Goal: Transaction & Acquisition: Purchase product/service

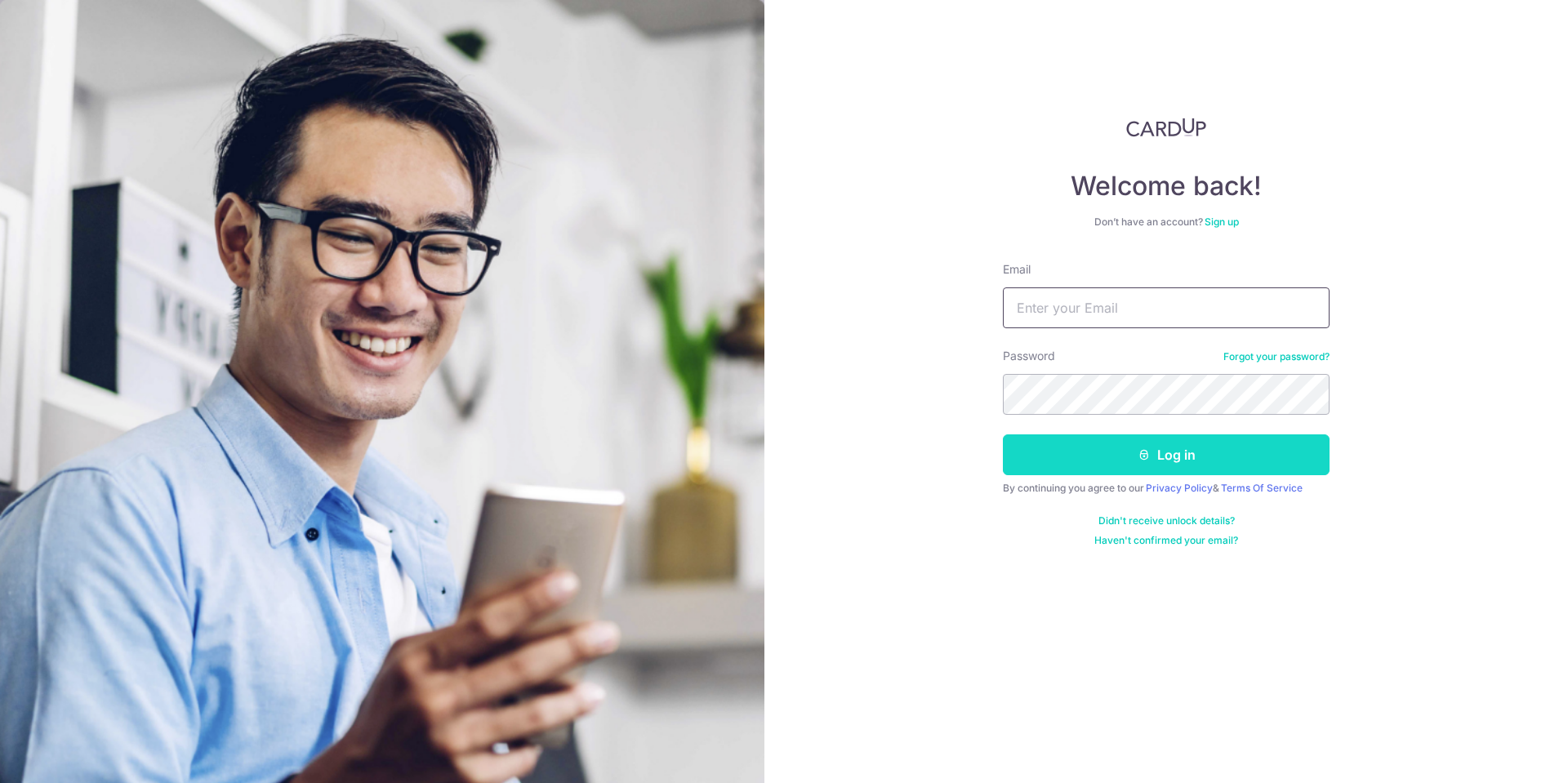
type input "chuaweiteck@hotmail.com"
click at [1091, 461] on button "Log in" at bounding box center [1165, 455] width 327 height 41
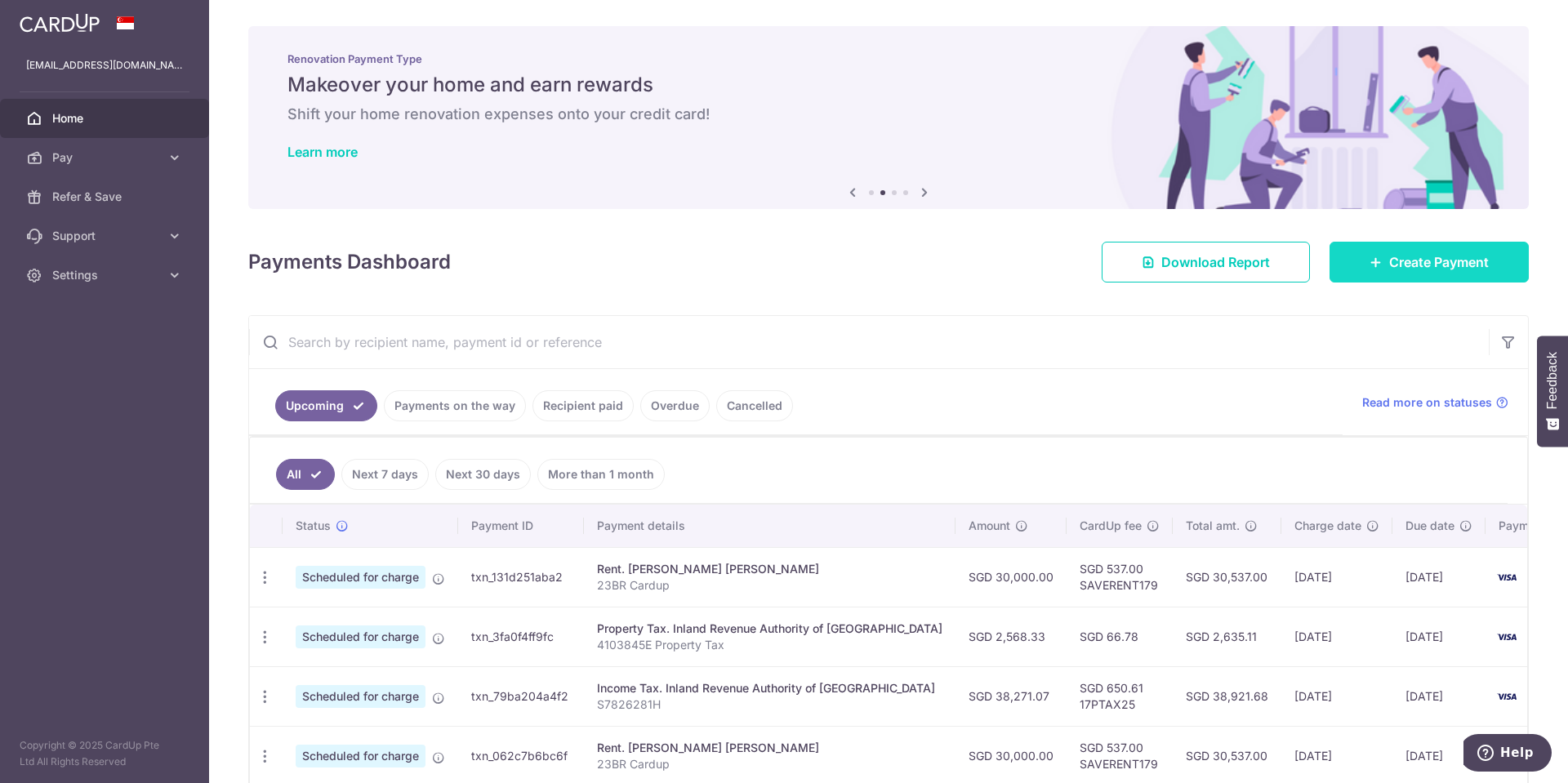
click at [1342, 267] on link "Create Payment" at bounding box center [1428, 262] width 199 height 41
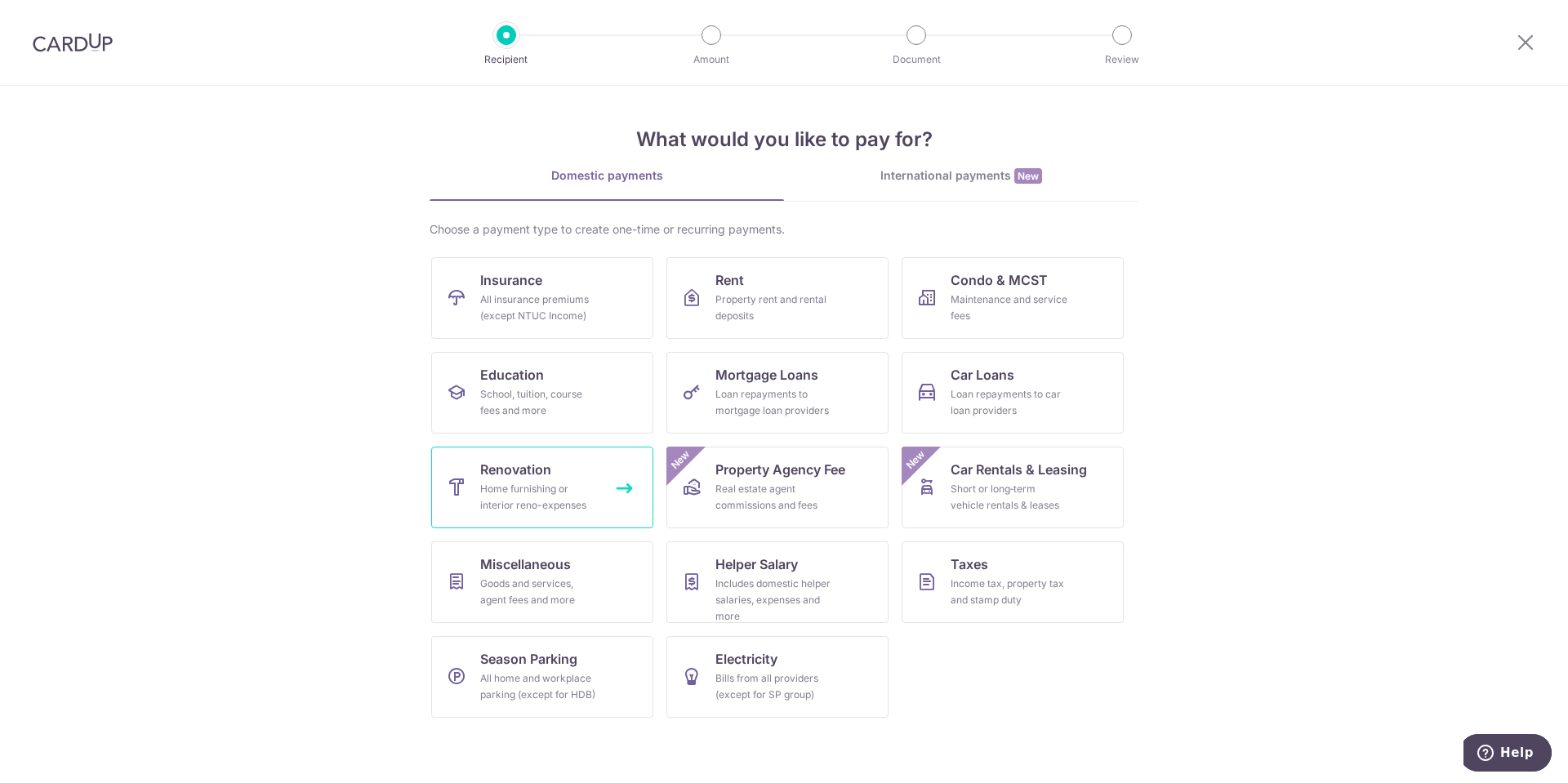
click at [541, 490] on div "Home furnishing or interior reno-expenses" at bounding box center [539, 498] width 117 height 33
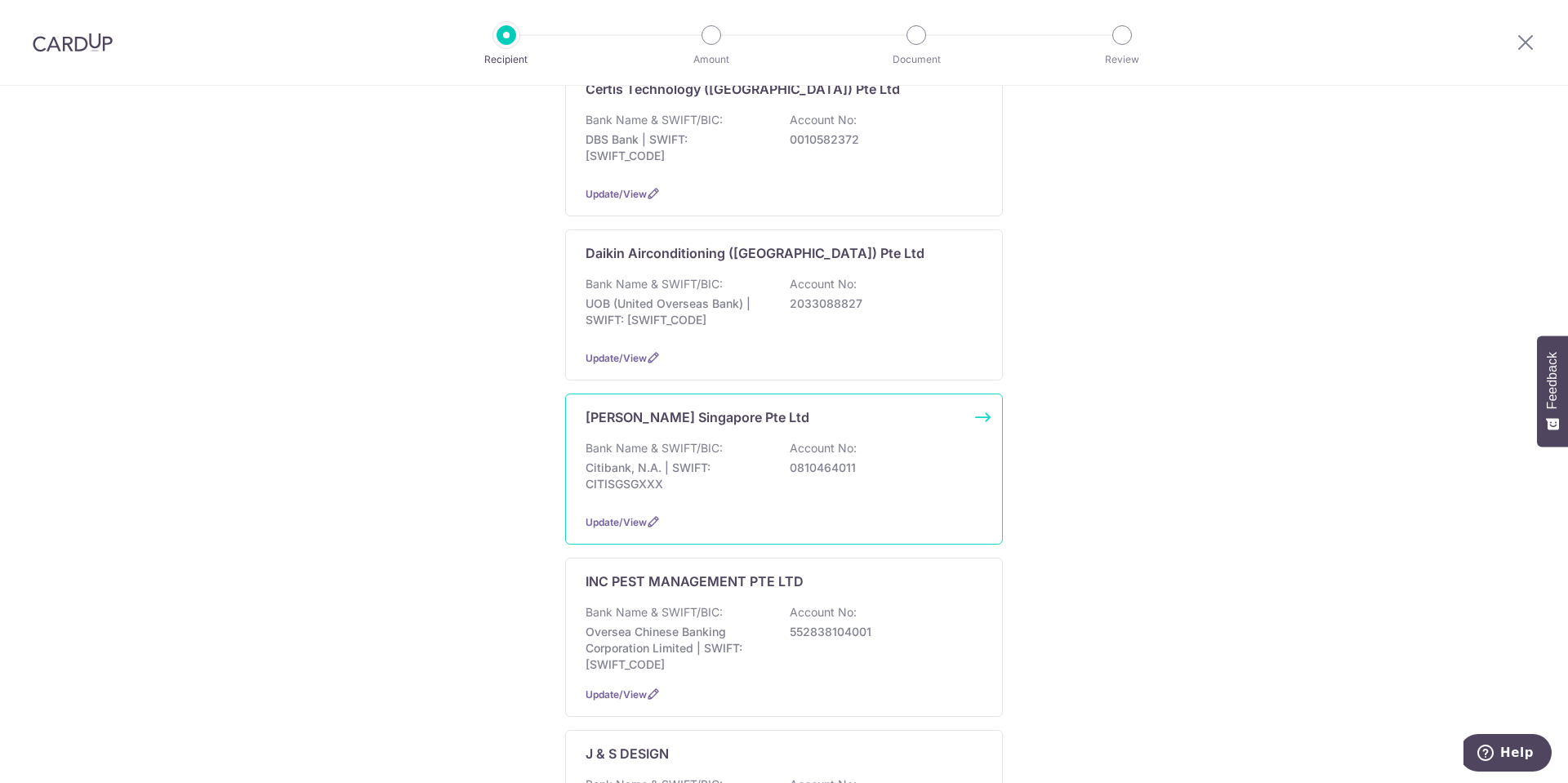
scroll to position [490, 0]
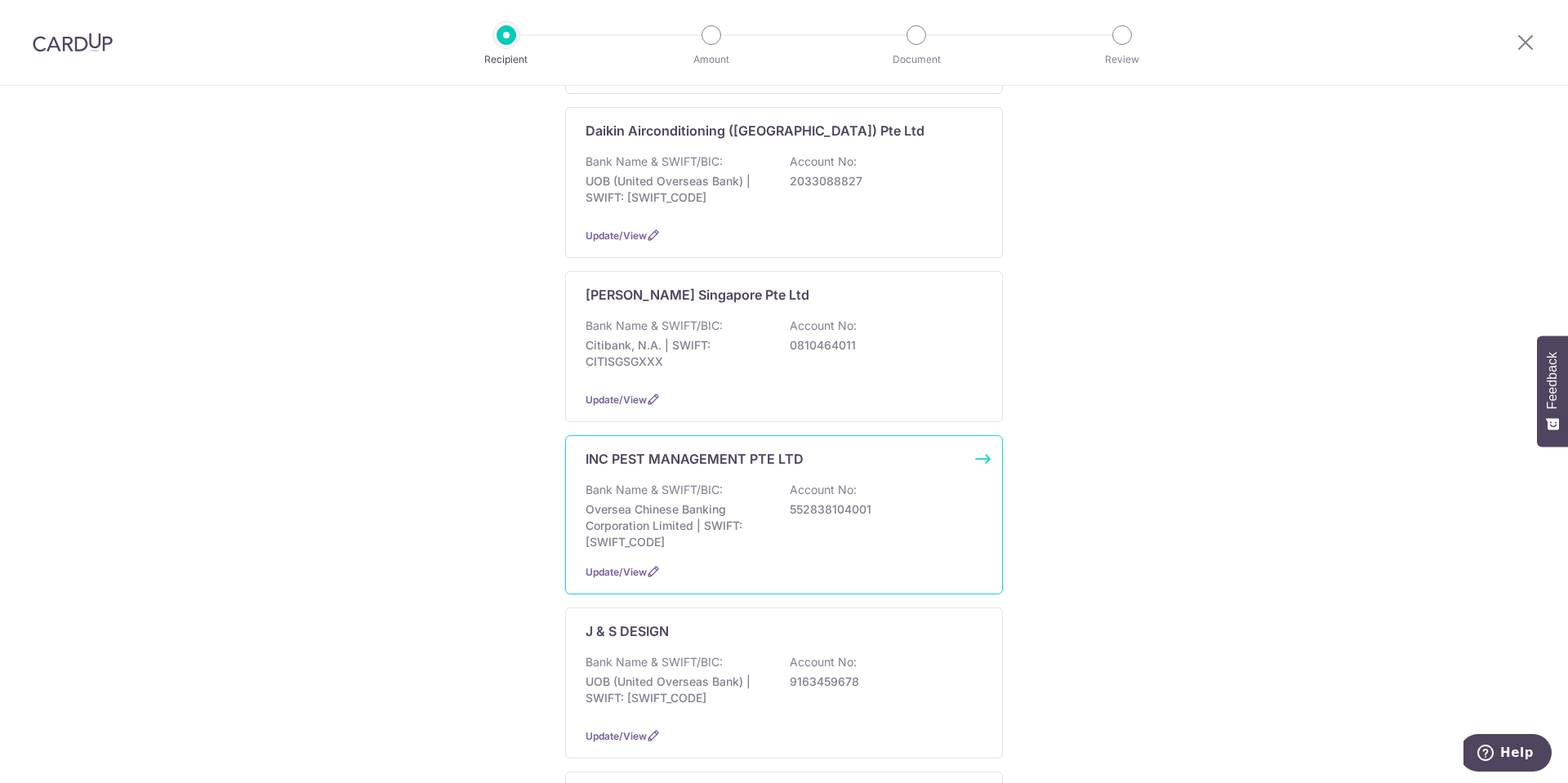
click at [843, 482] on p "Account No:" at bounding box center [823, 490] width 67 height 16
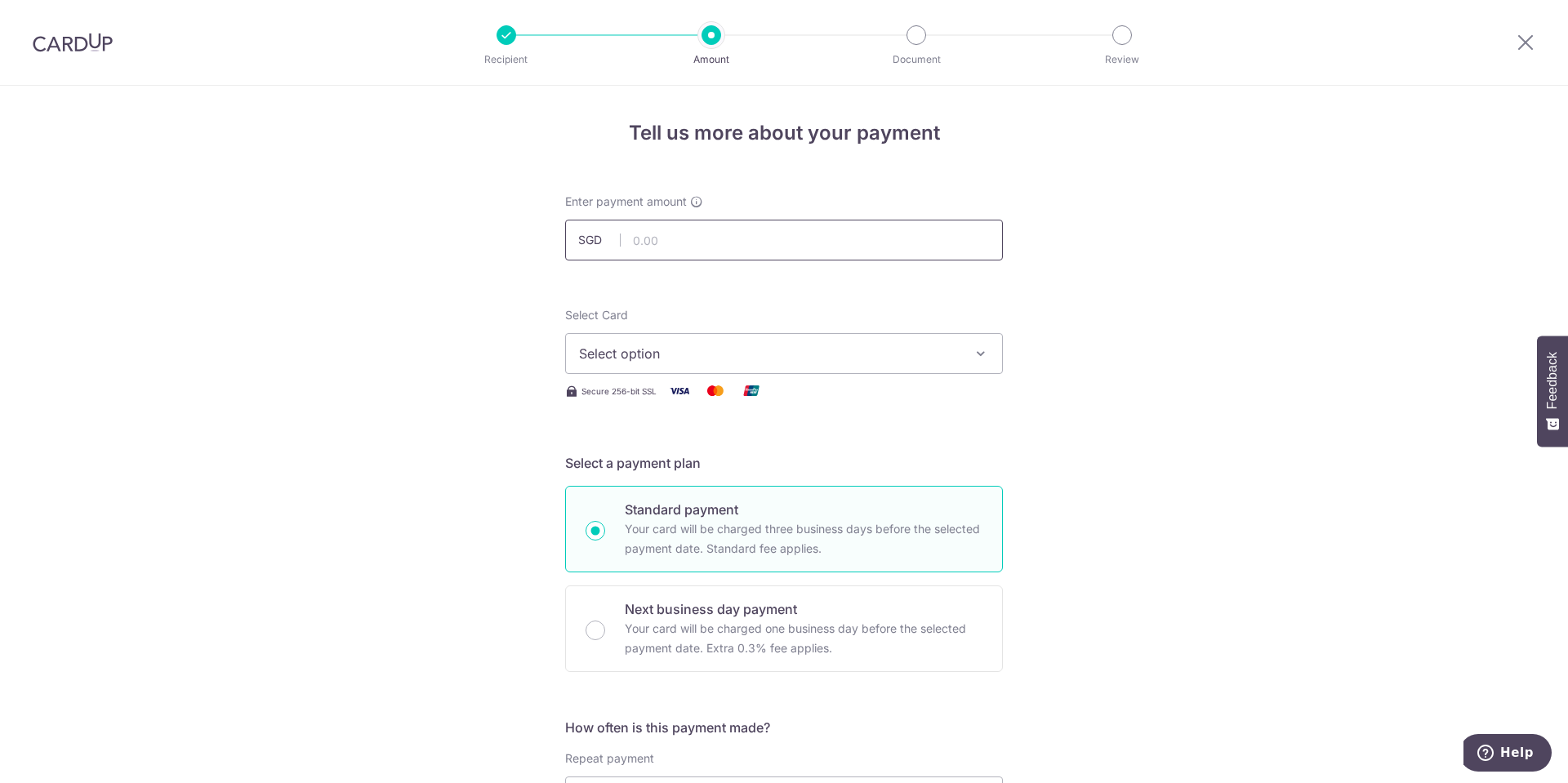
click at [715, 244] on input "text" at bounding box center [783, 240] width 438 height 41
type input "2,289.00"
click at [899, 340] on button "Select option" at bounding box center [783, 353] width 438 height 41
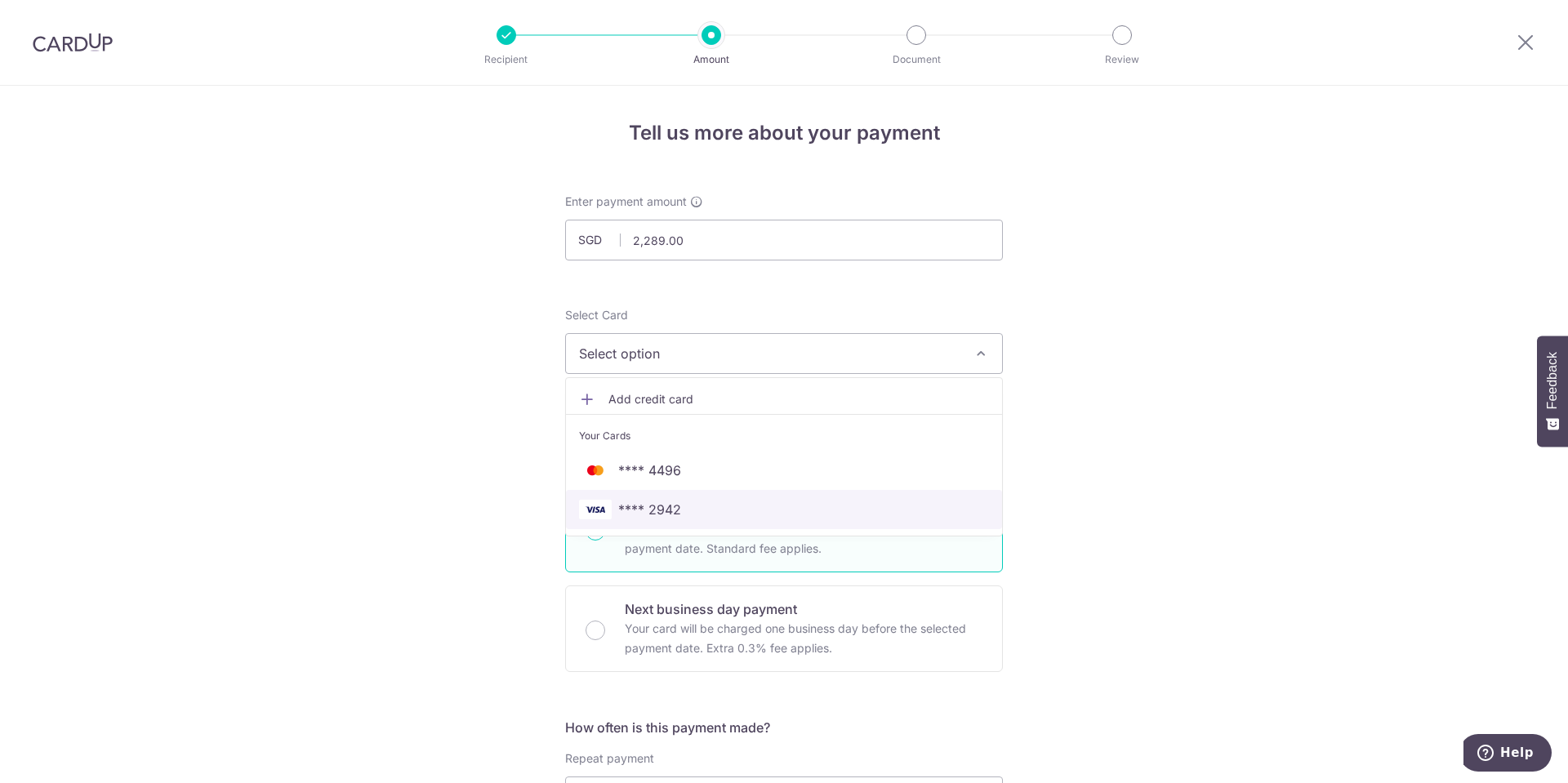
click at [766, 506] on span "**** 2942" at bounding box center [784, 509] width 409 height 19
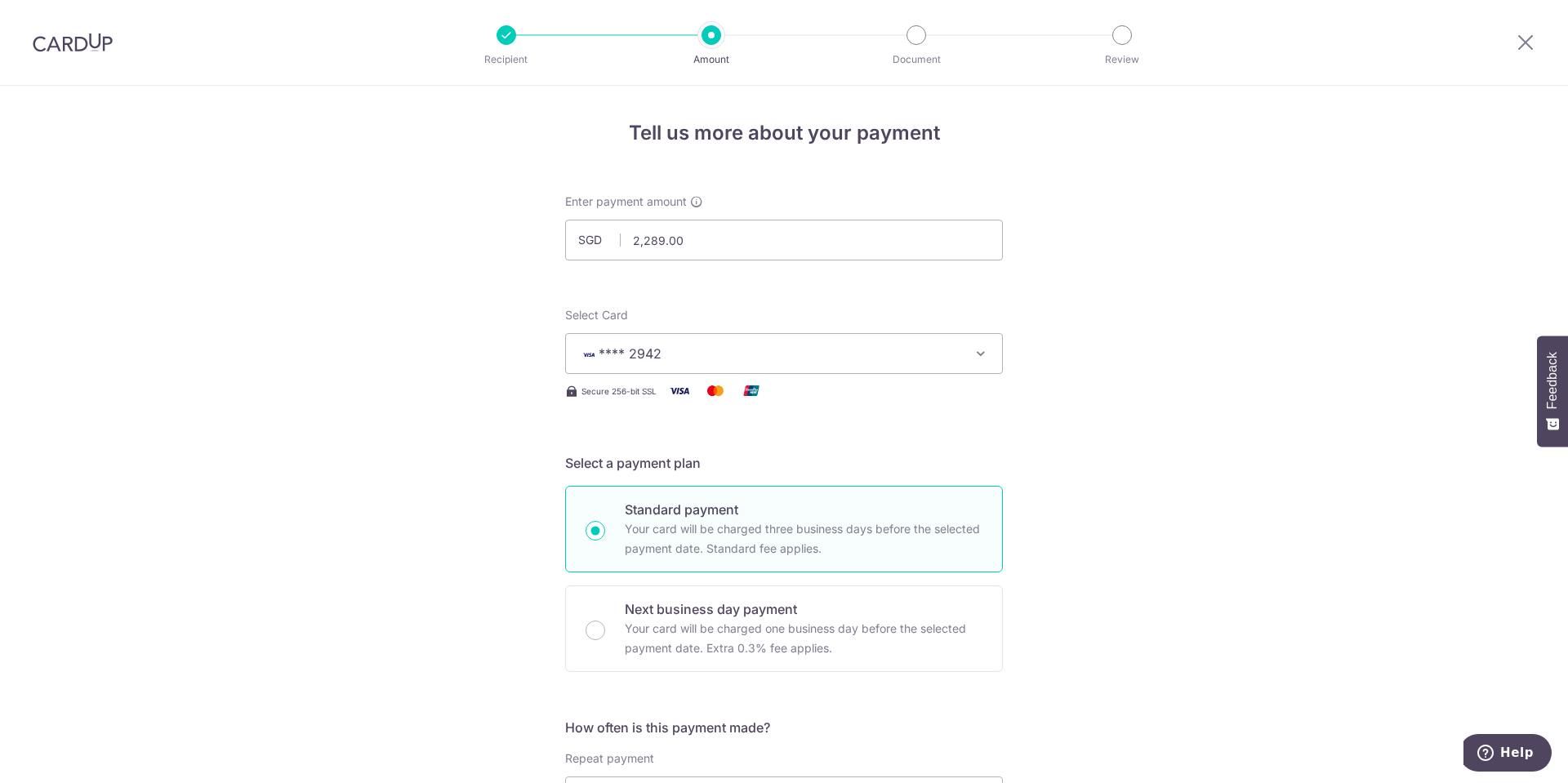
scroll to position [368, 0]
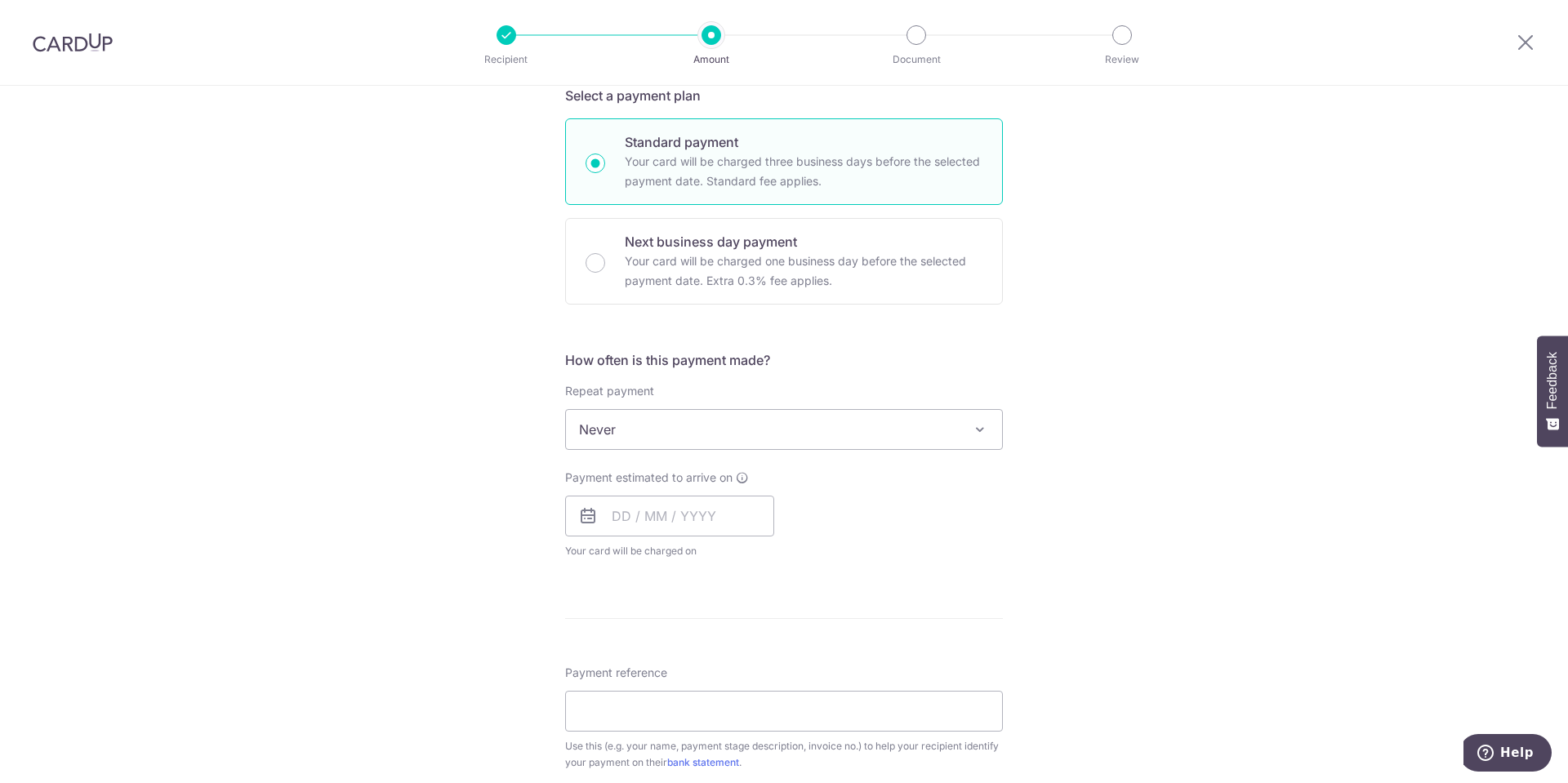
click at [853, 436] on span "Never" at bounding box center [783, 429] width 436 height 39
click at [699, 508] on input "text" at bounding box center [669, 516] width 209 height 41
click at [749, 633] on link "5" at bounding box center [762, 632] width 26 height 26
type input "[DATE]"
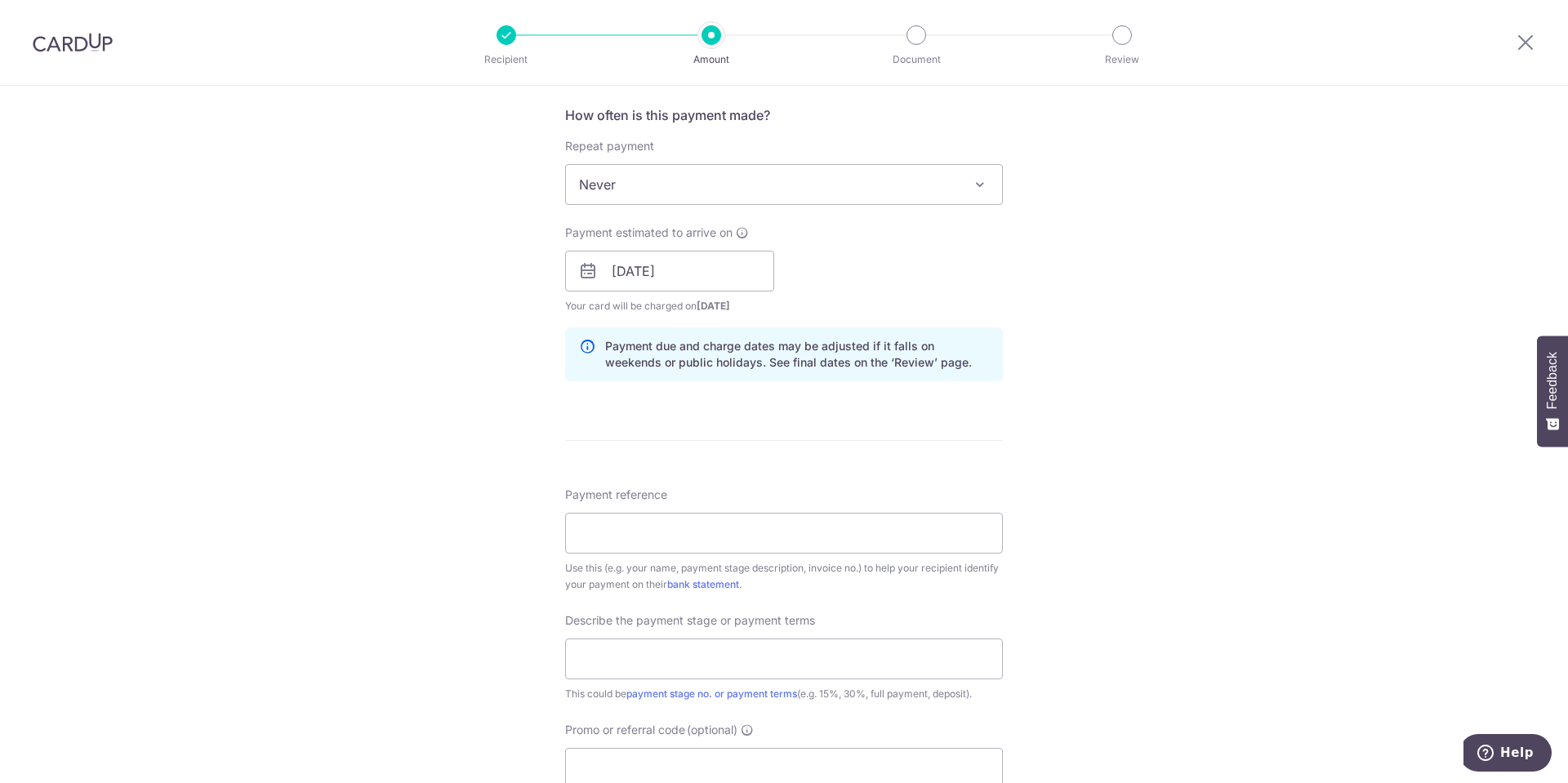
scroll to position [734, 0]
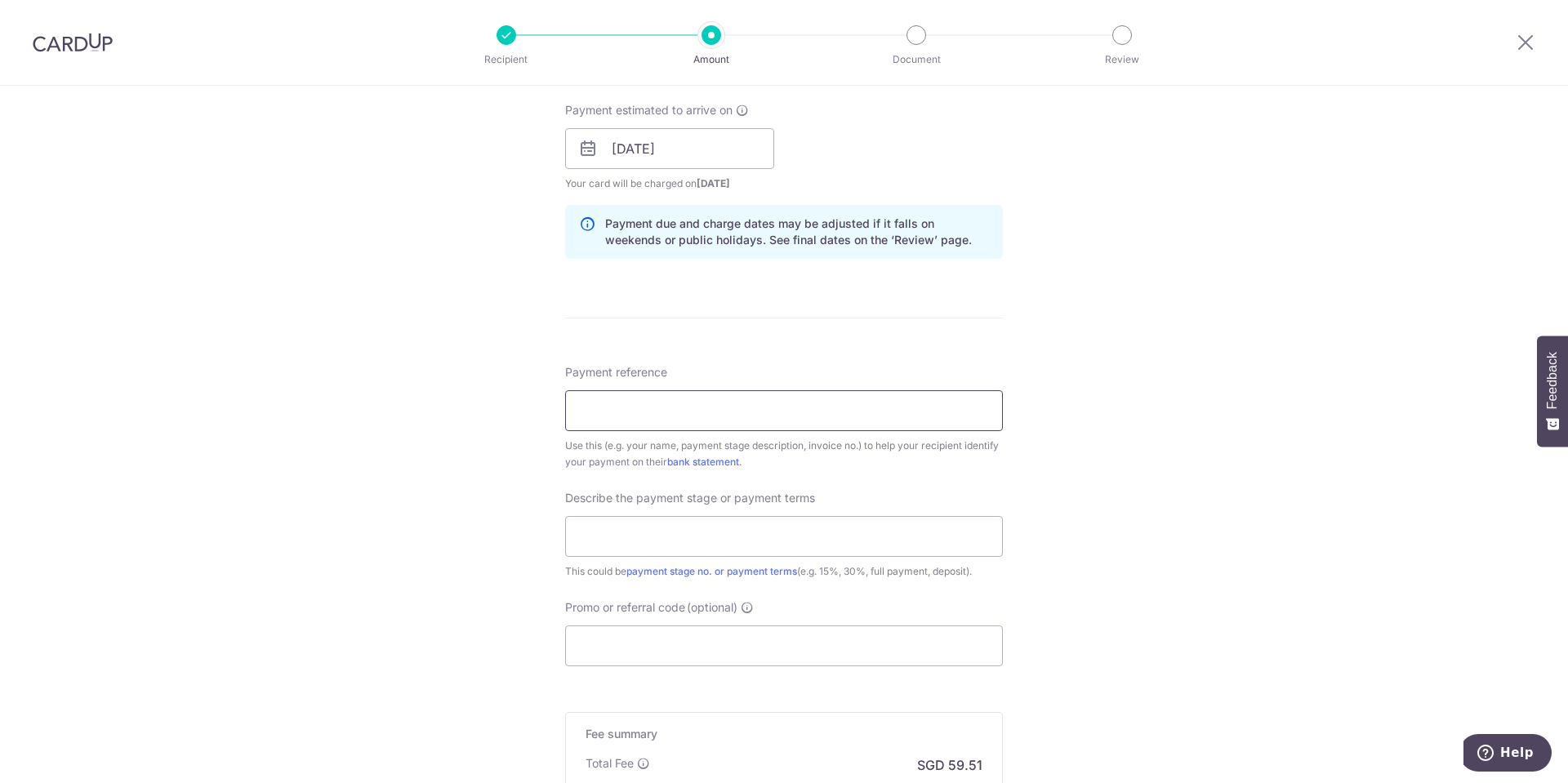
click at [752, 408] on input "Payment reference" at bounding box center [783, 410] width 438 height 41
paste input "INV253135"
type input "INV253135"
click at [687, 522] on input "text" at bounding box center [783, 537] width 438 height 41
type input "Full Payment"
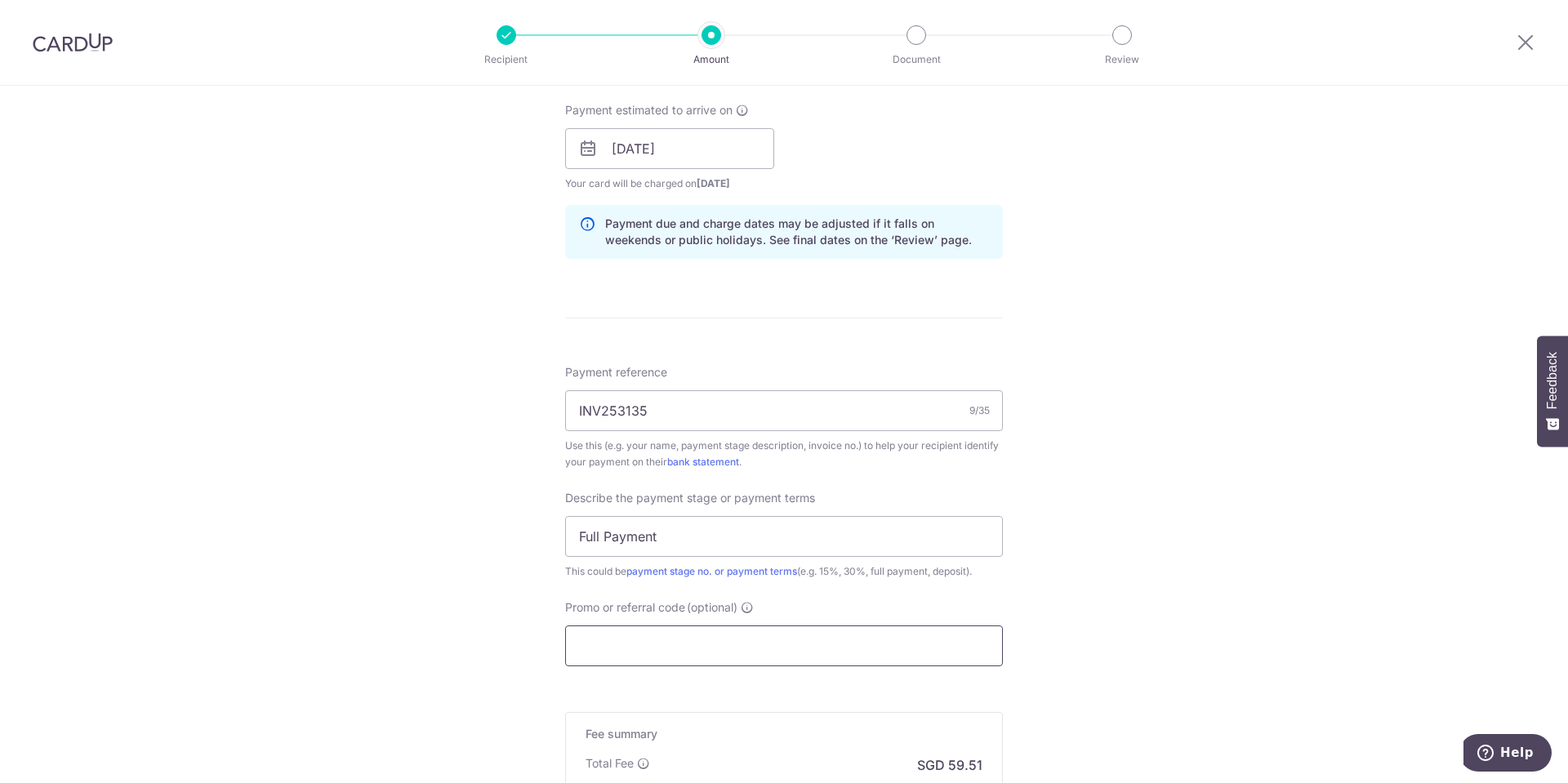
click at [744, 649] on input "Promo or referral code (optional)" at bounding box center [783, 646] width 438 height 41
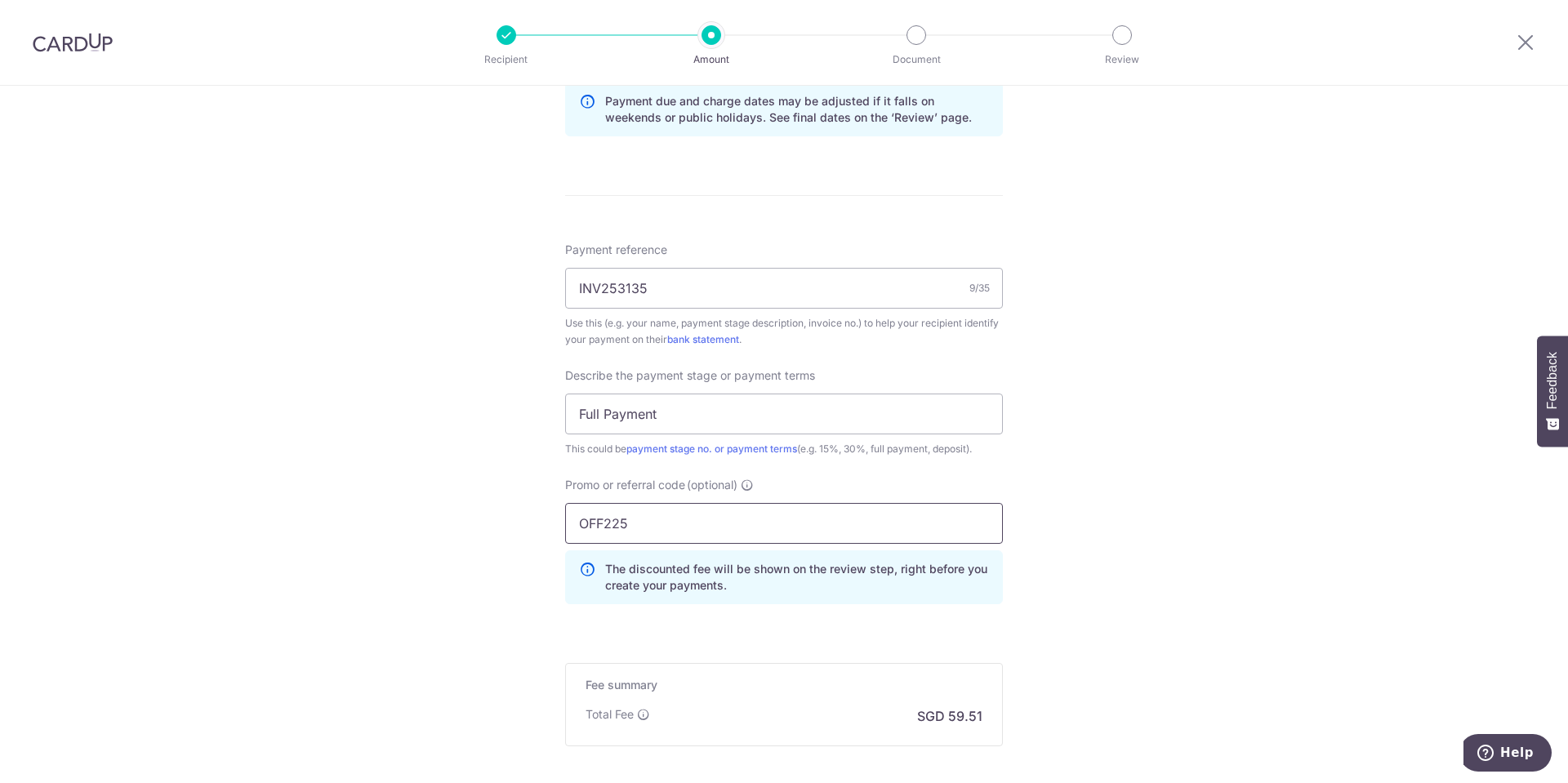
scroll to position [1029, 0]
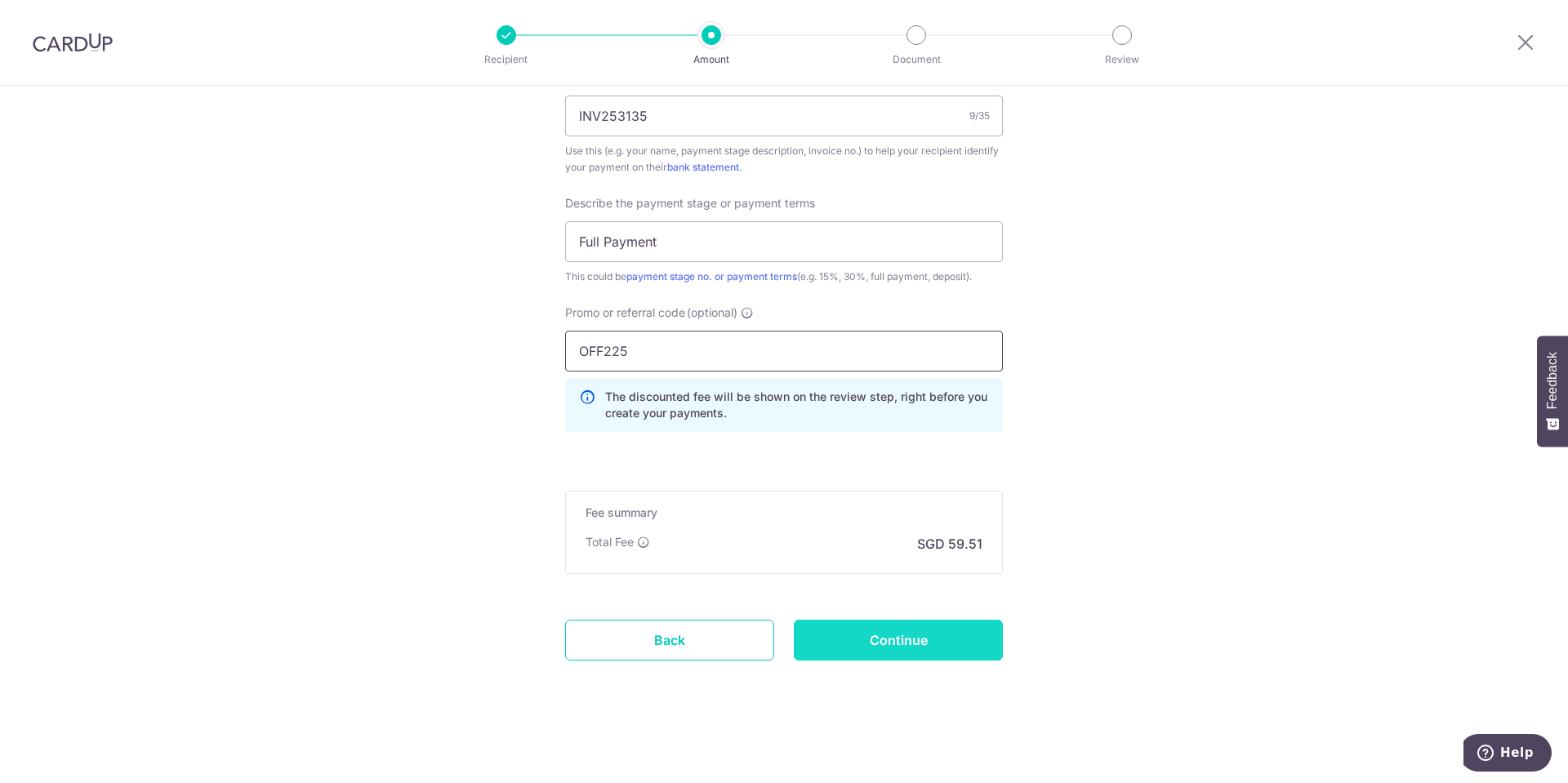
type input "OFF225"
click at [988, 642] on input "Continue" at bounding box center [898, 640] width 209 height 41
type input "Create Schedule"
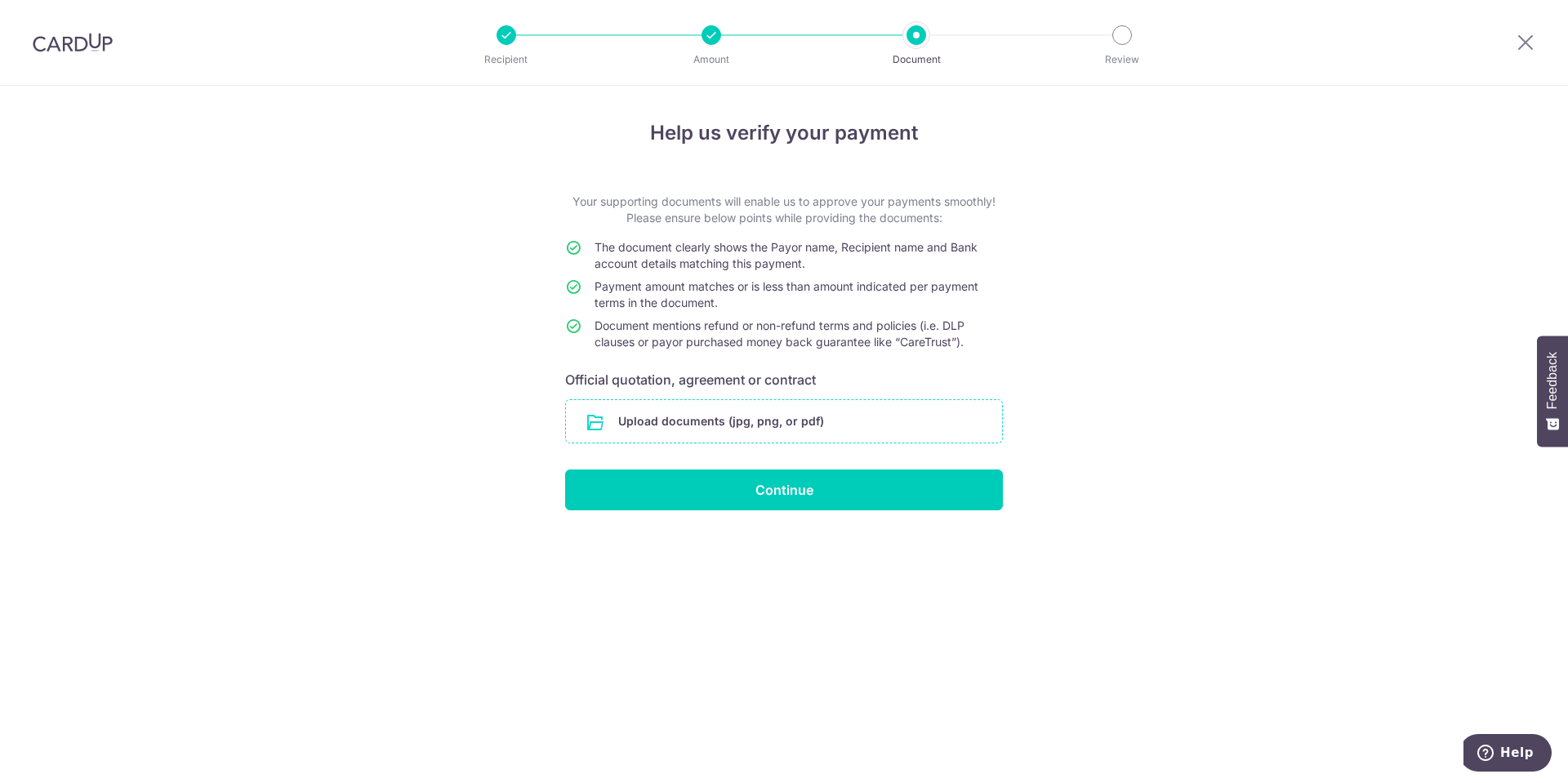
click at [895, 421] on input "file" at bounding box center [783, 421] width 436 height 43
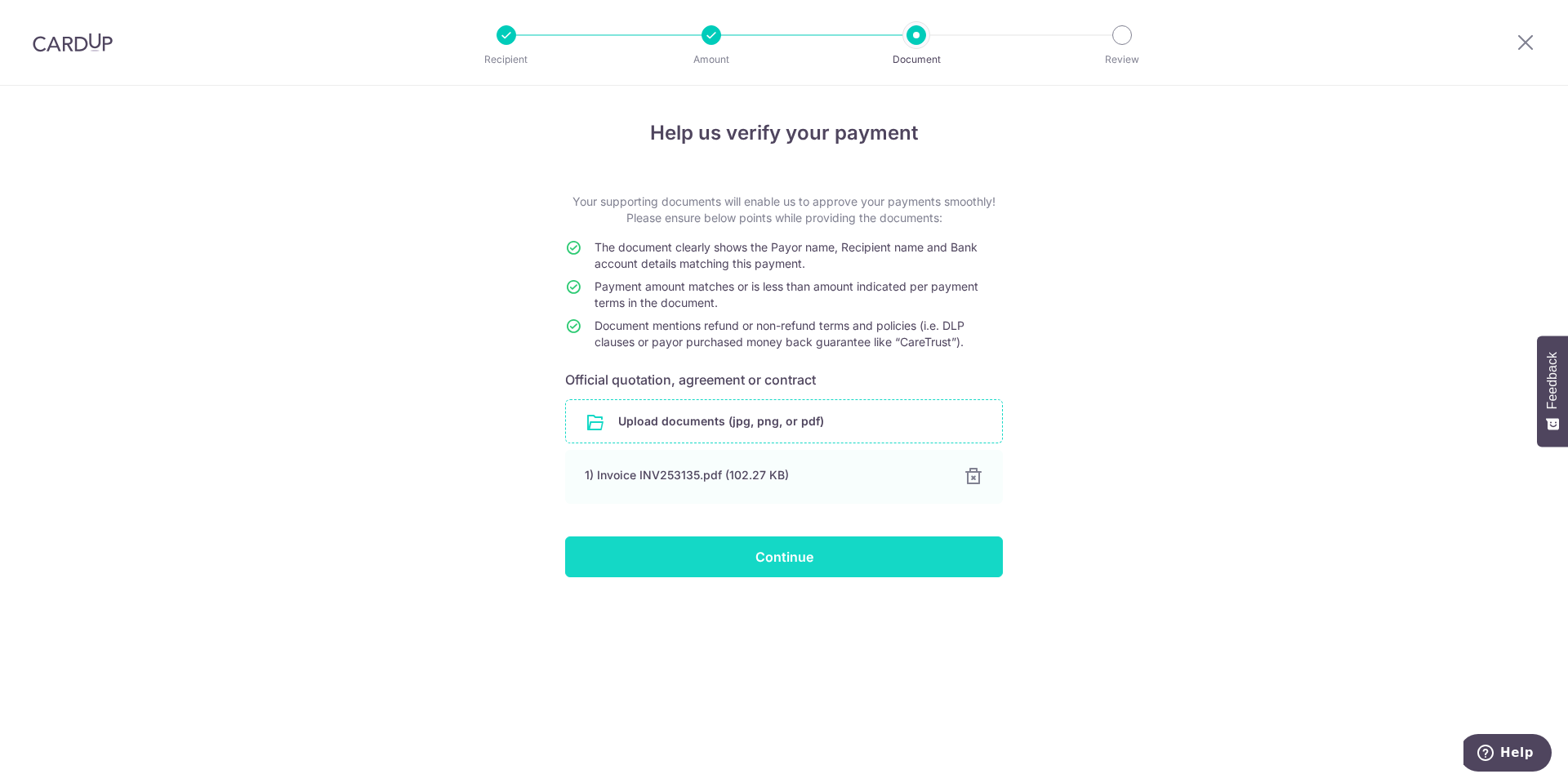
click at [936, 562] on input "Continue" at bounding box center [783, 557] width 438 height 41
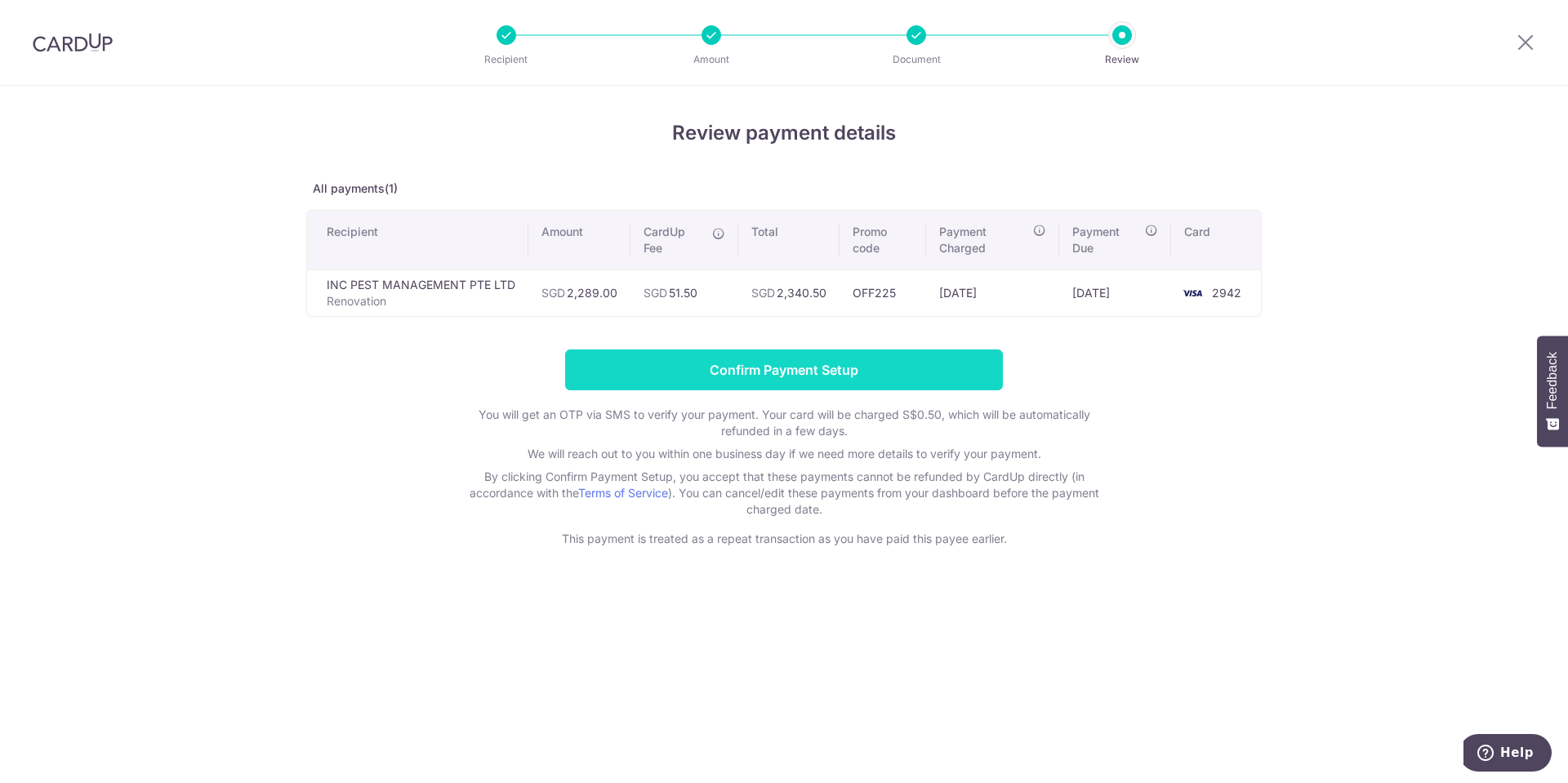
click at [951, 368] on input "Confirm Payment Setup" at bounding box center [783, 370] width 438 height 41
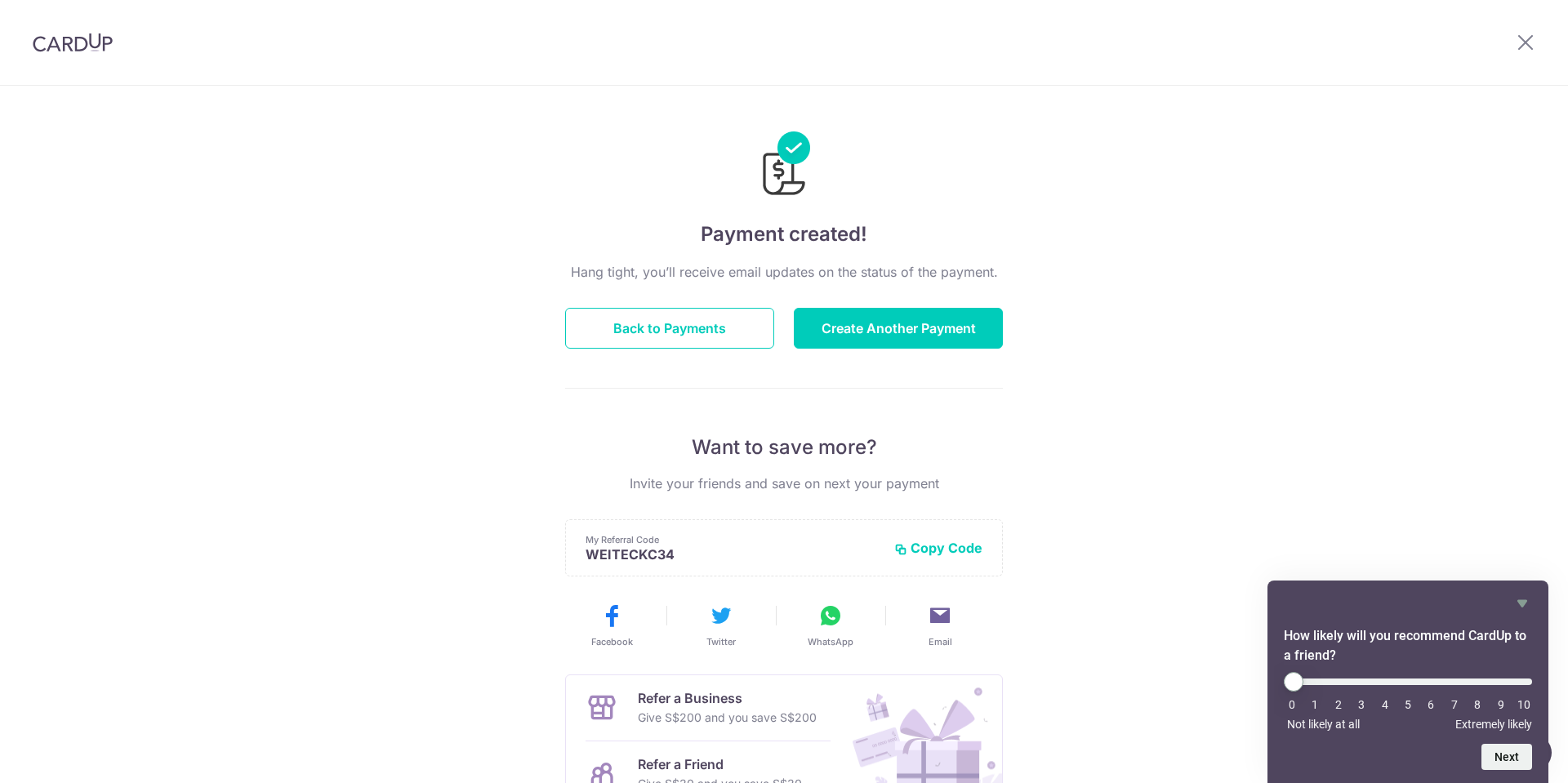
click at [53, 42] on img at bounding box center [73, 43] width 80 height 19
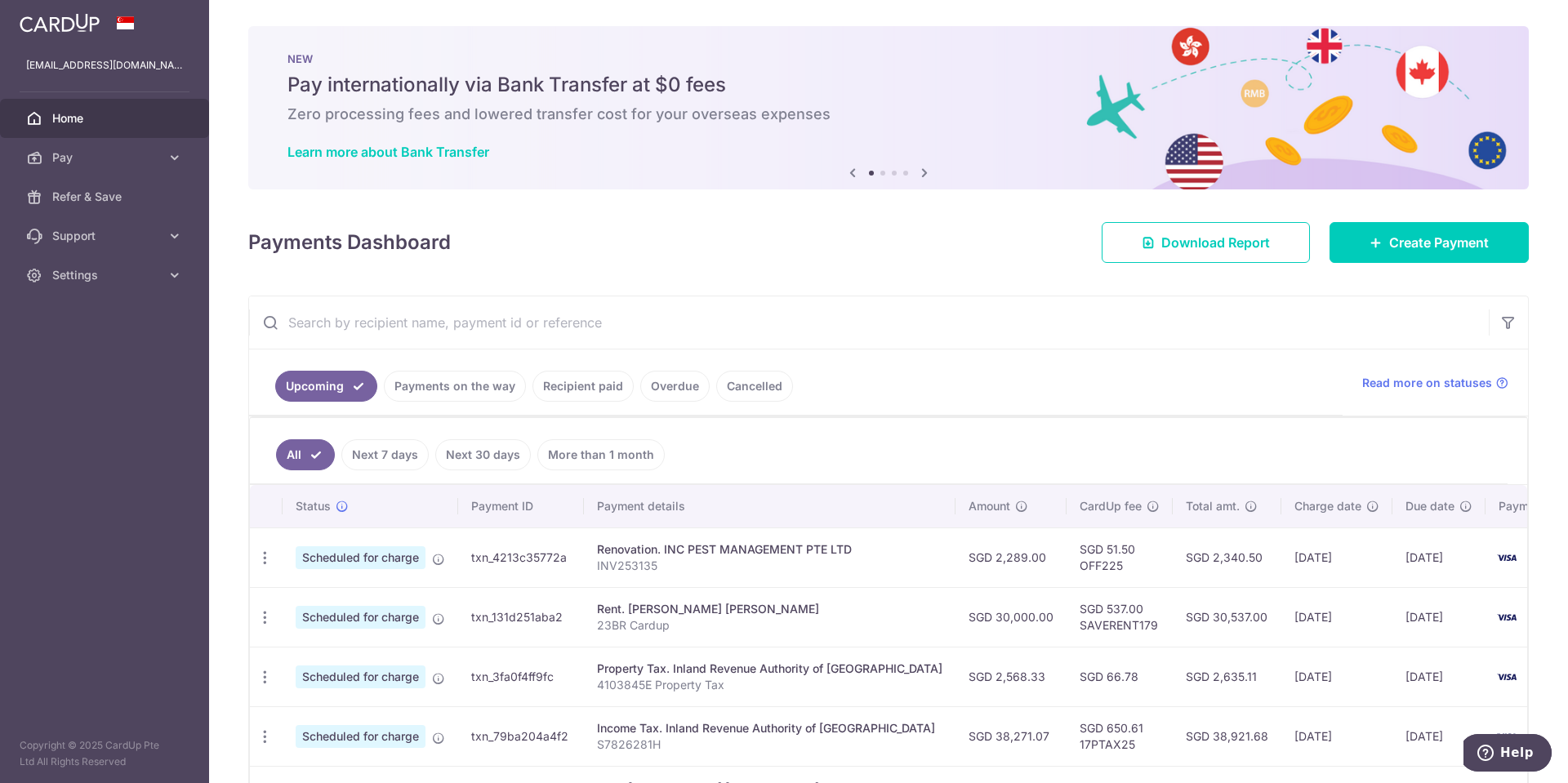
scroll to position [245, 0]
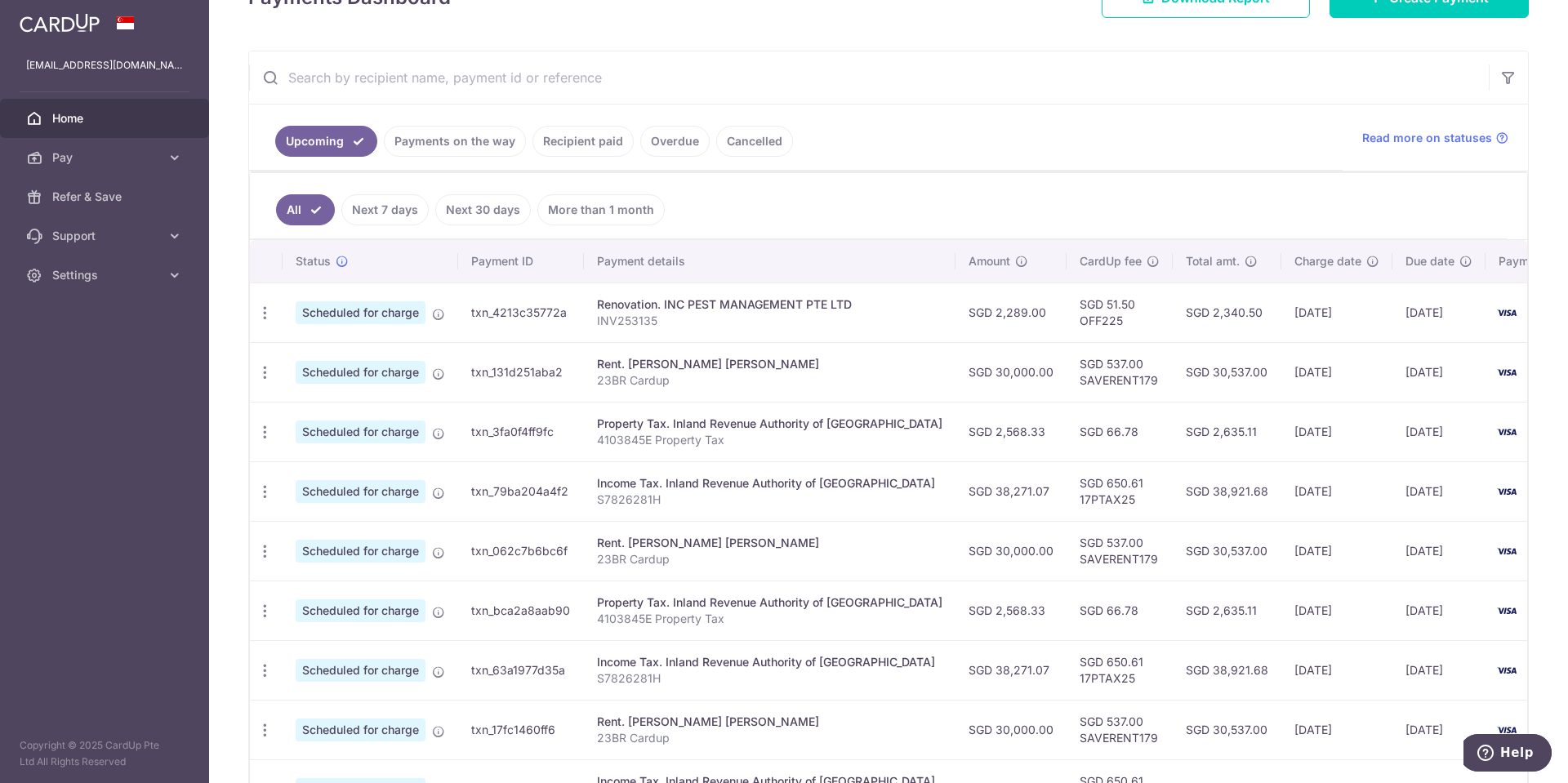
click at [582, 136] on link "Recipient paid" at bounding box center [583, 142] width 101 height 31
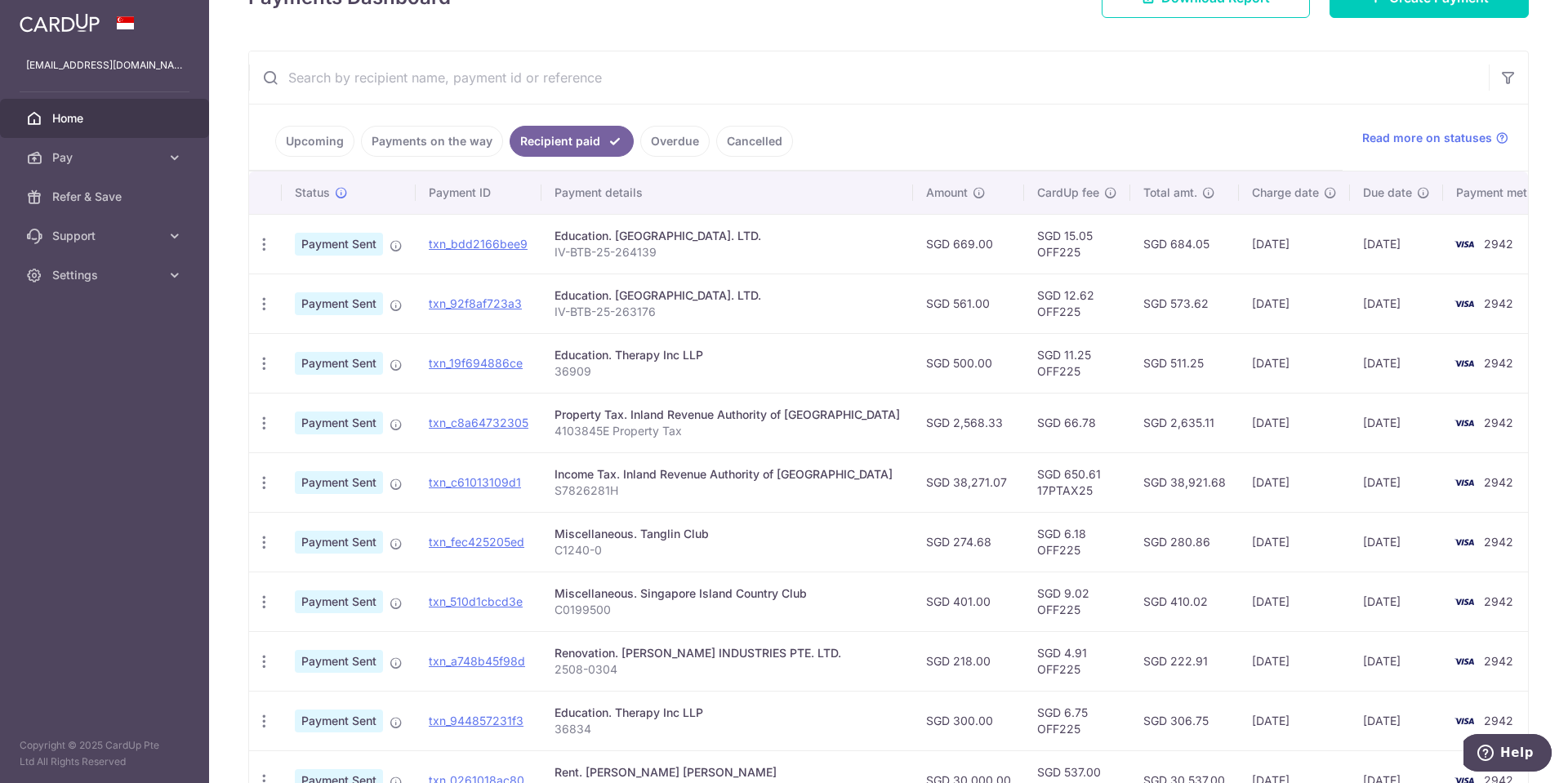
scroll to position [368, 0]
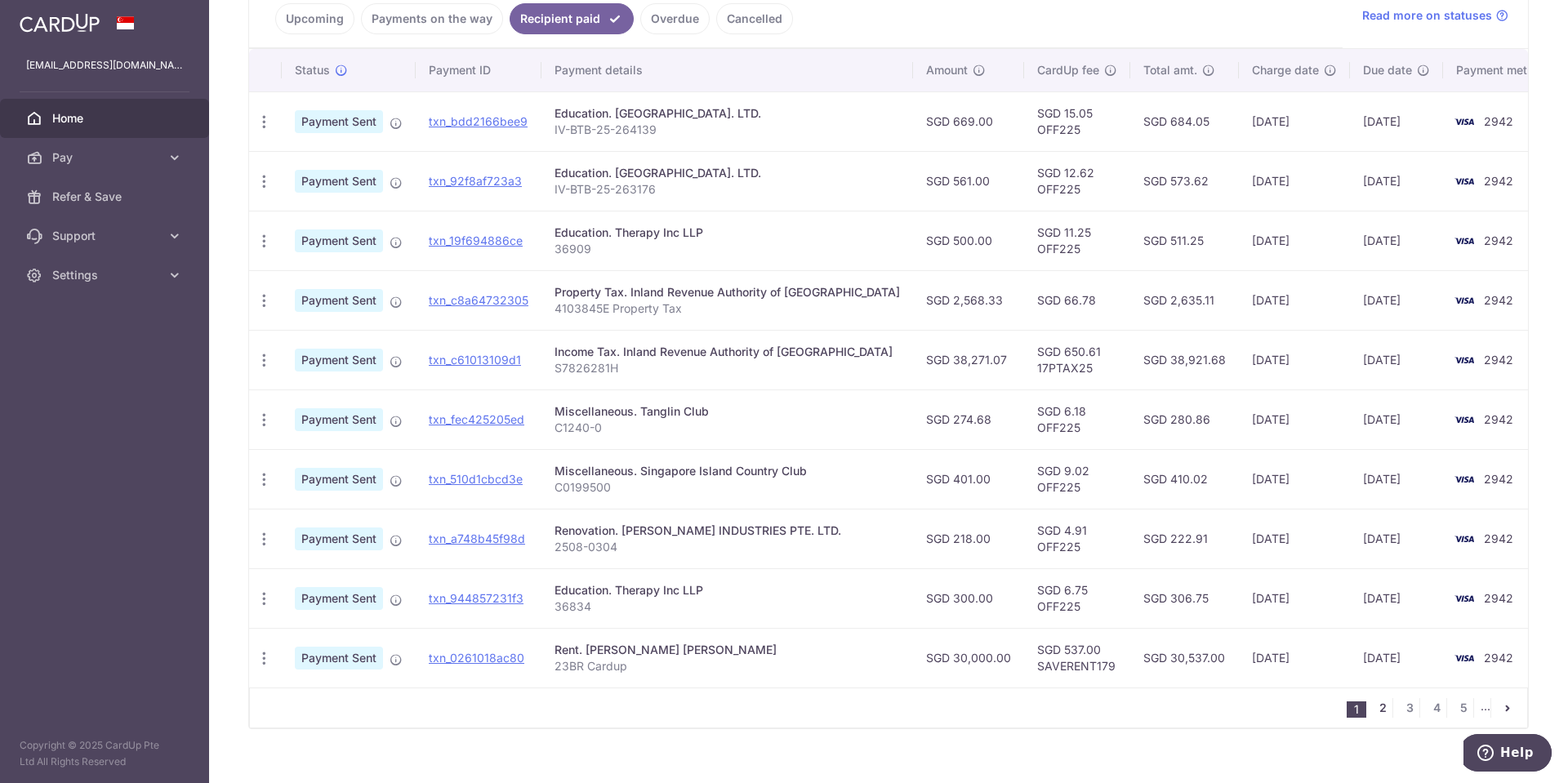
click at [1044, 521] on link "2" at bounding box center [1383, 708] width 19 height 19
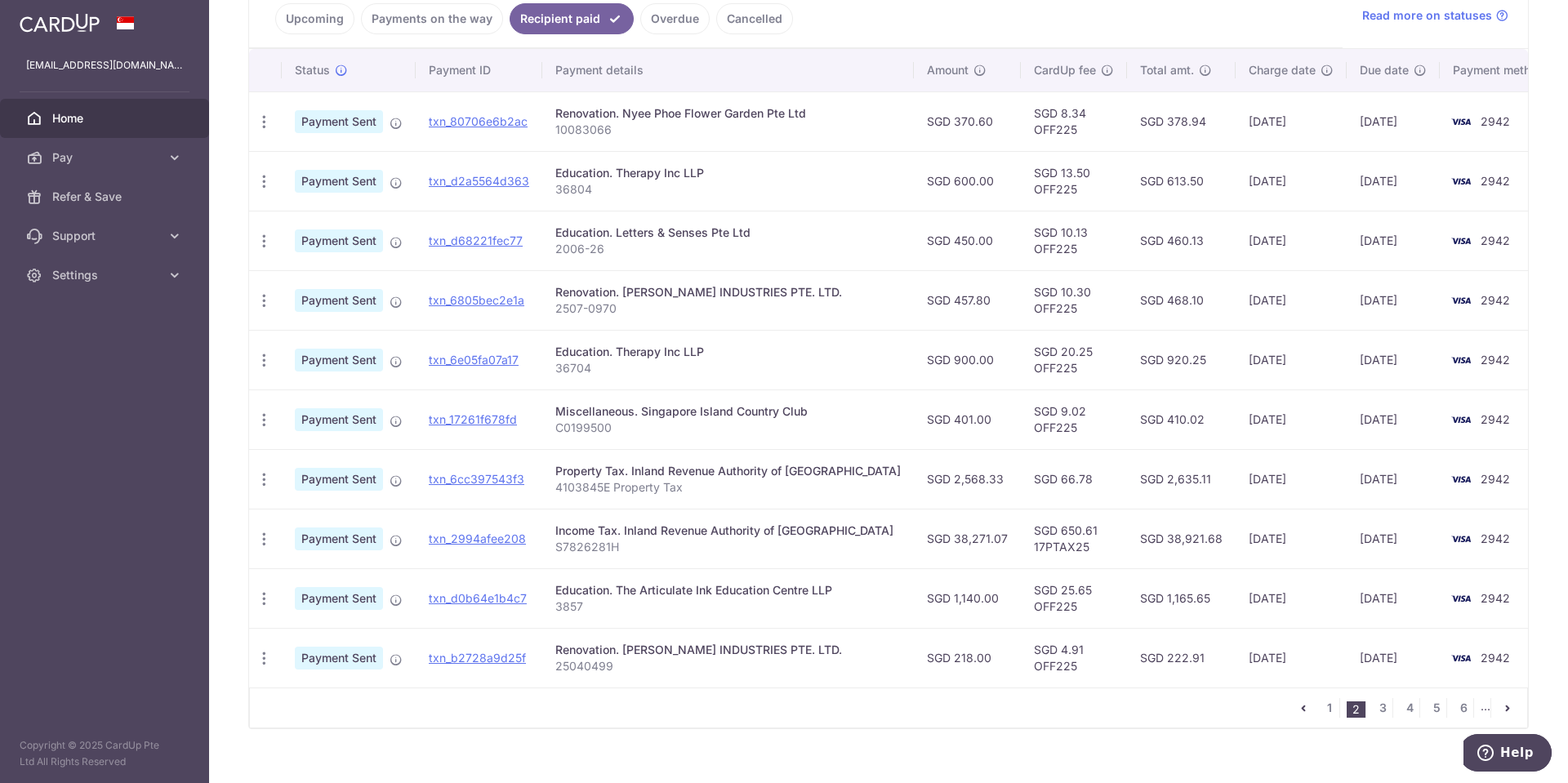
scroll to position [390, 0]
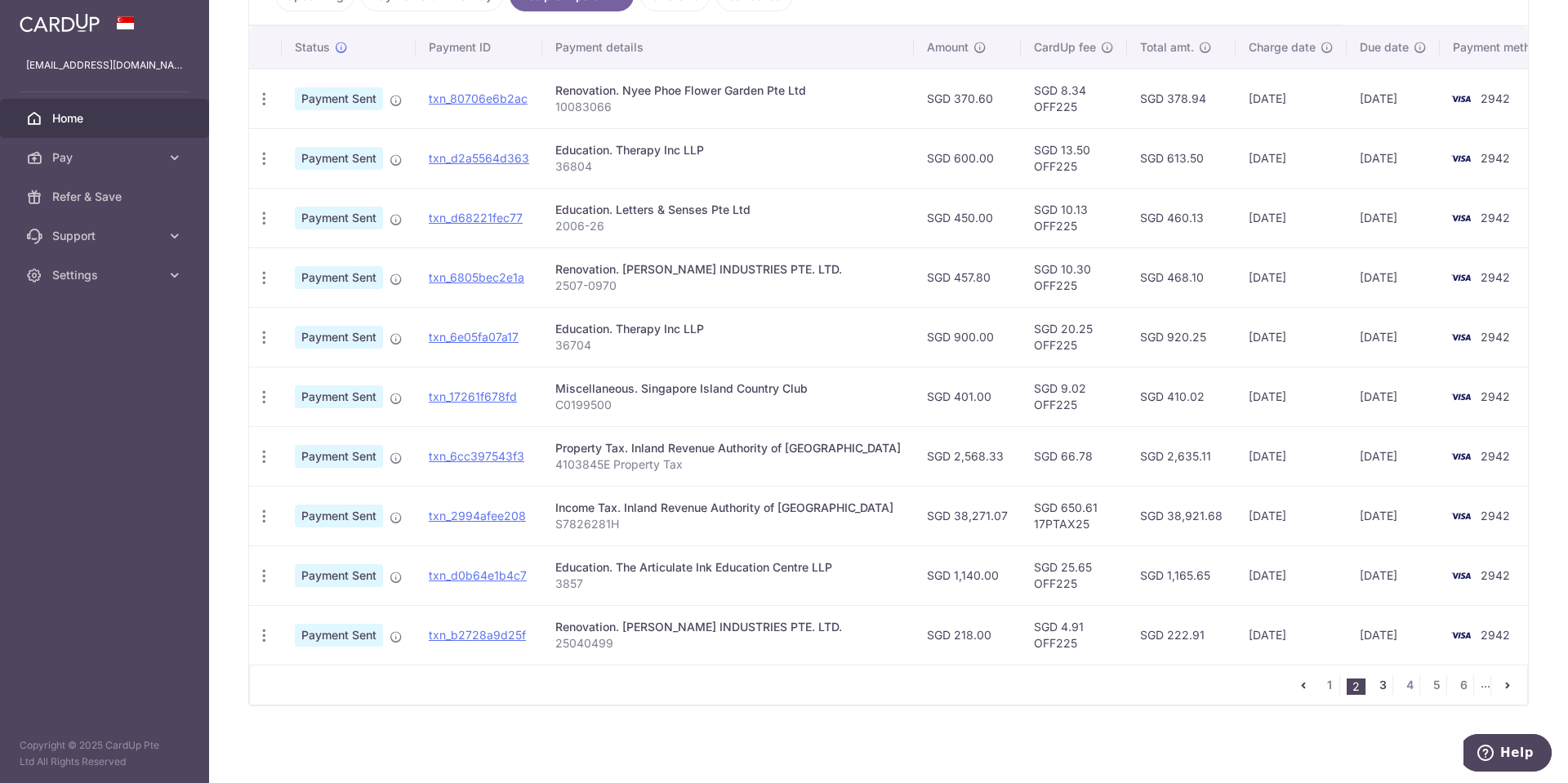
click at [1044, 521] on link "3" at bounding box center [1383, 685] width 19 height 19
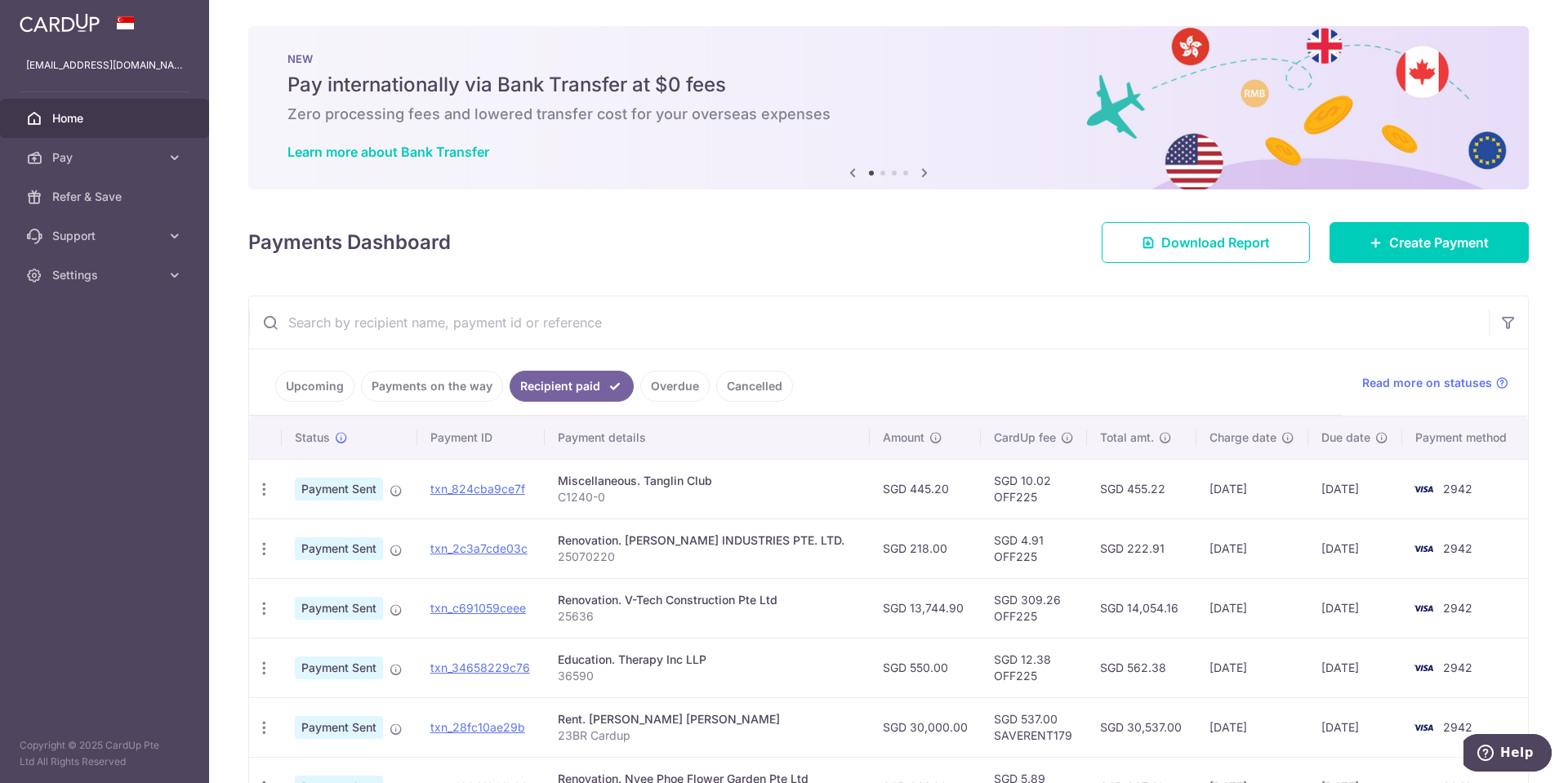
scroll to position [368, 0]
